Goal: Check status: Check status

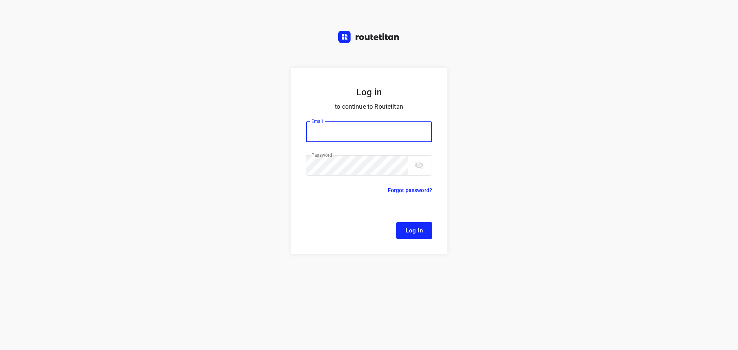
type input "[EMAIL_ADDRESS][DOMAIN_NAME]"
click at [420, 232] on span "Log In" at bounding box center [414, 231] width 17 height 10
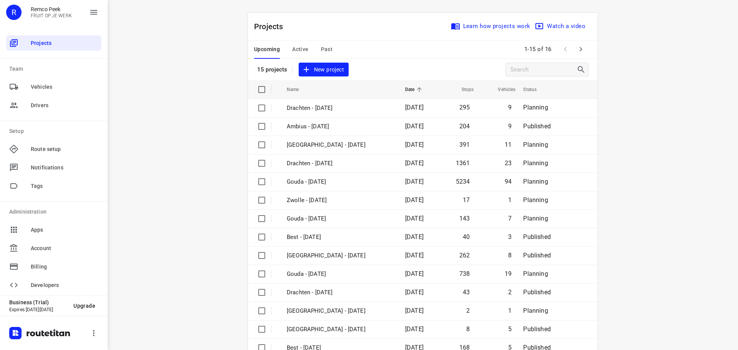
click at [295, 48] on span "Active" at bounding box center [300, 50] width 16 height 10
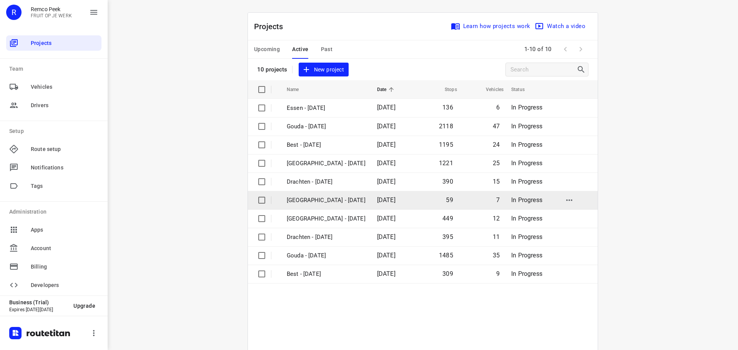
click at [304, 199] on p "[GEOGRAPHIC_DATA] - [DATE]" at bounding box center [326, 200] width 79 height 9
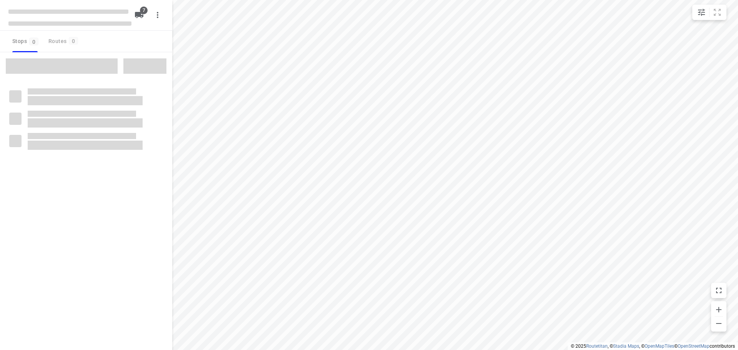
checkbox input "true"
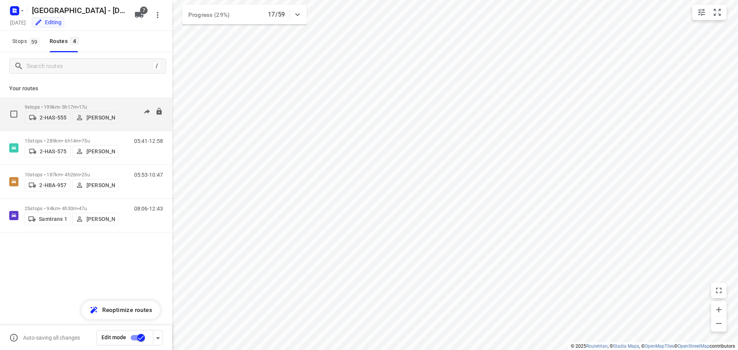
click at [57, 104] on p "9 stops • 199km • 5h17m • 17u" at bounding box center [72, 107] width 94 height 6
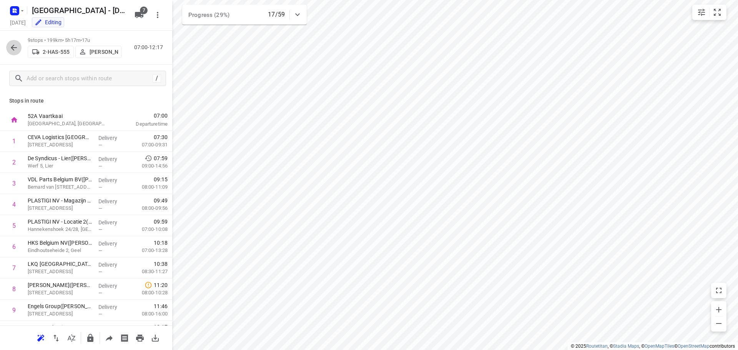
click at [12, 48] on icon "button" at bounding box center [14, 48] width 6 height 6
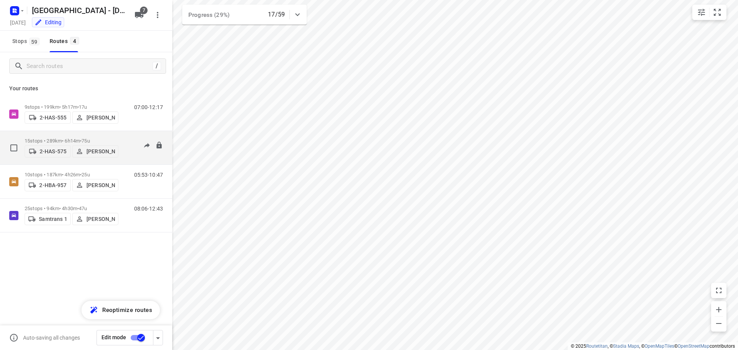
click at [66, 138] on p "15 stops • 289km • 6h14m • 75u" at bounding box center [72, 141] width 94 height 6
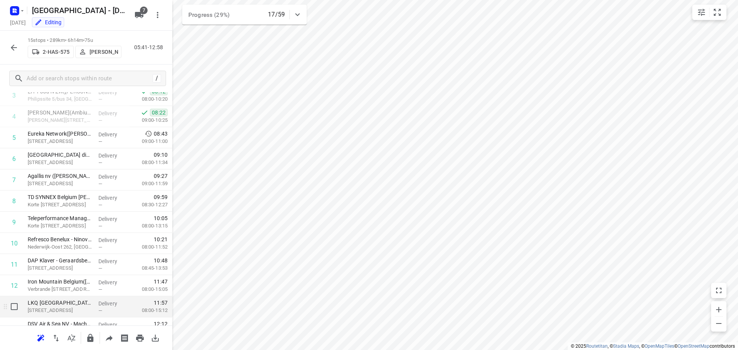
scroll to position [105, 0]
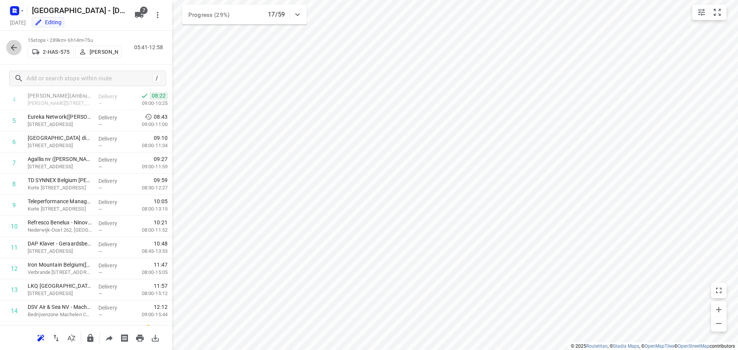
click at [14, 47] on icon "button" at bounding box center [13, 47] width 9 height 9
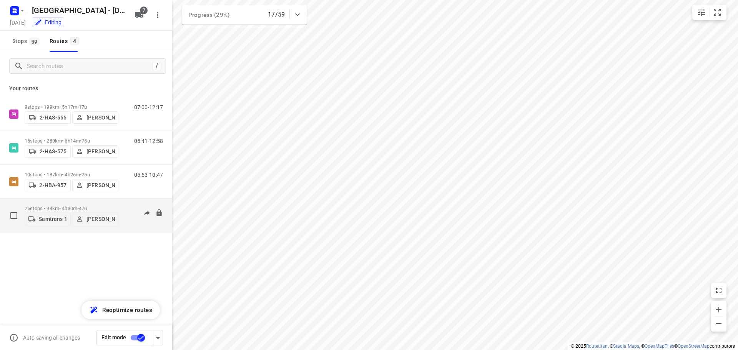
click at [54, 206] on p "25 stops • 94km • 4h30m • 47u" at bounding box center [72, 209] width 94 height 6
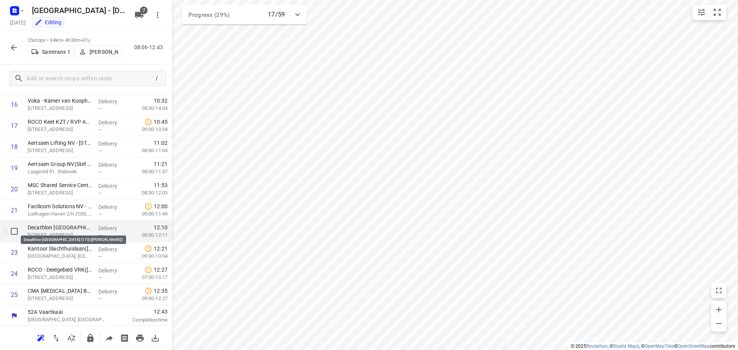
scroll to position [355, 0]
